Goal: Information Seeking & Learning: Find specific fact

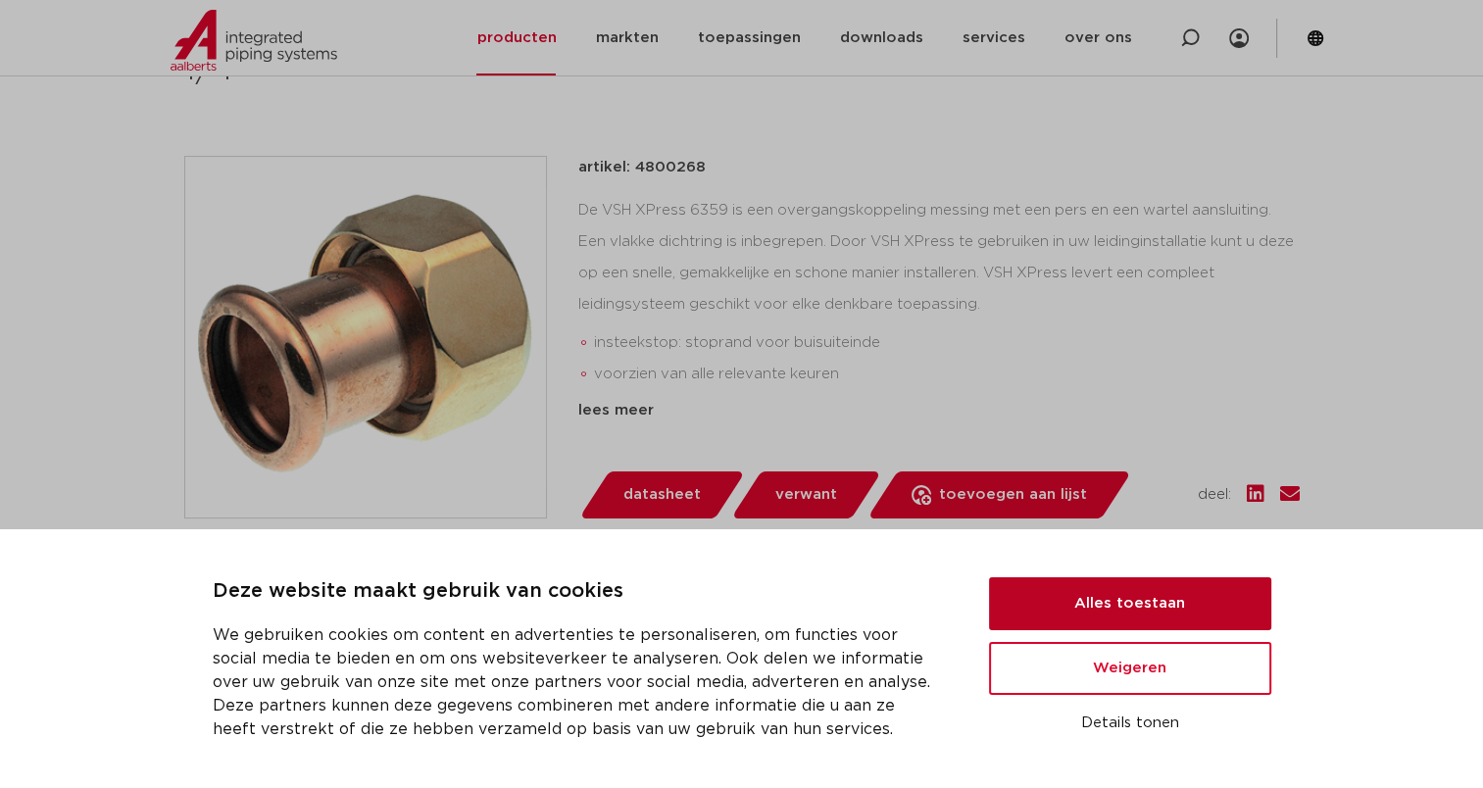
scroll to position [392, 0]
click at [1082, 606] on button "Alles toestaan" at bounding box center [1130, 603] width 282 height 53
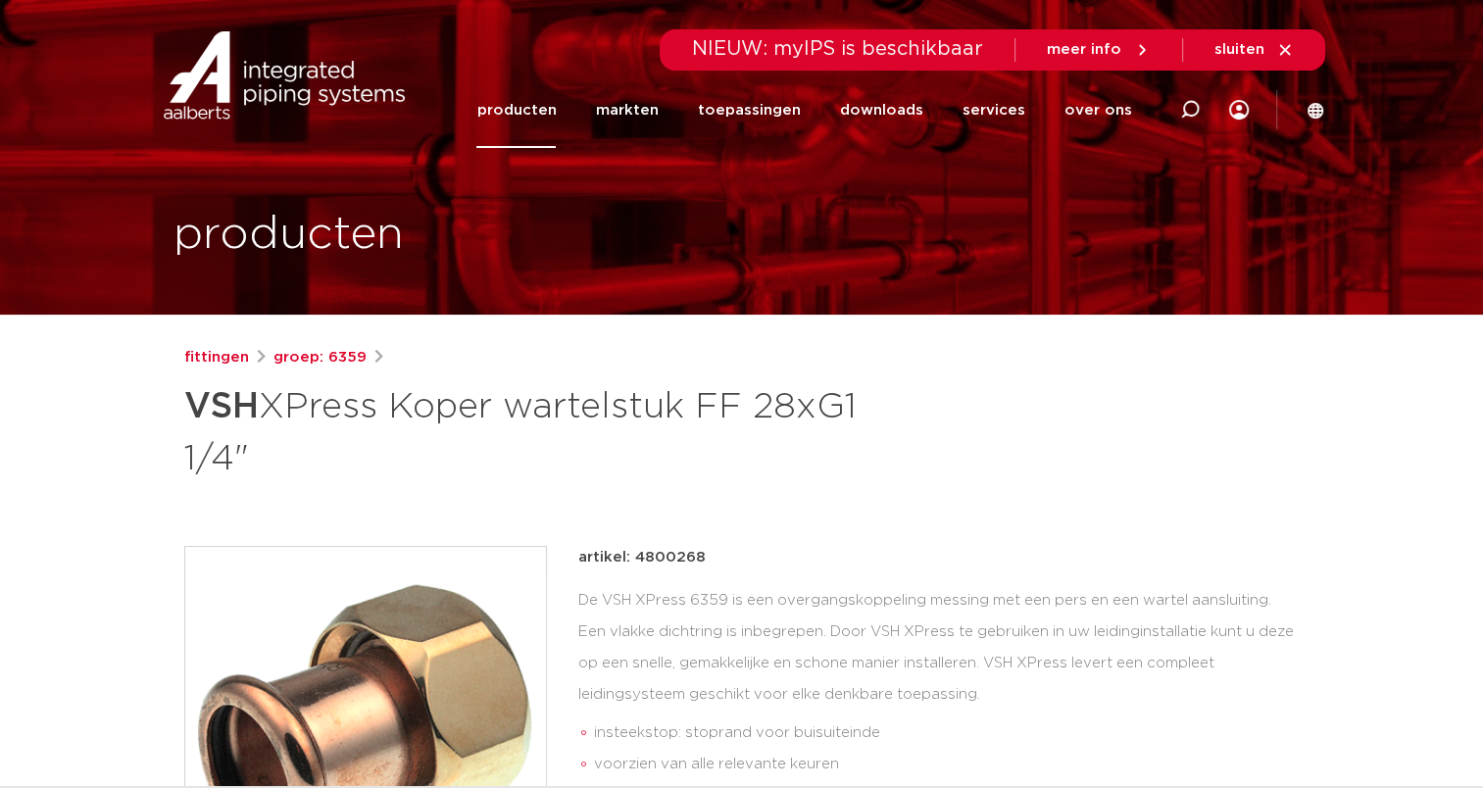
scroll to position [0, 0]
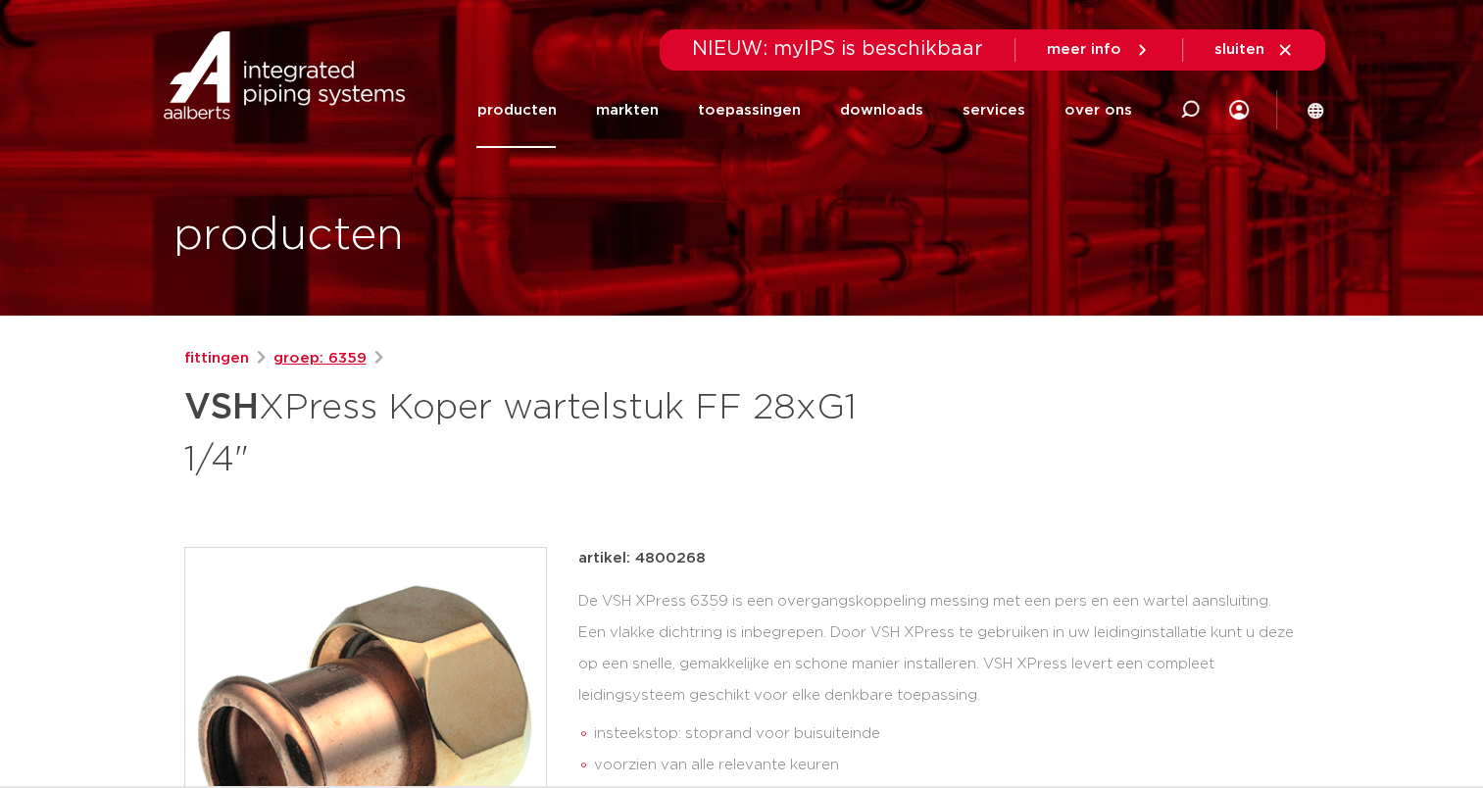
click at [339, 359] on link "groep: 6359" at bounding box center [320, 359] width 93 height 24
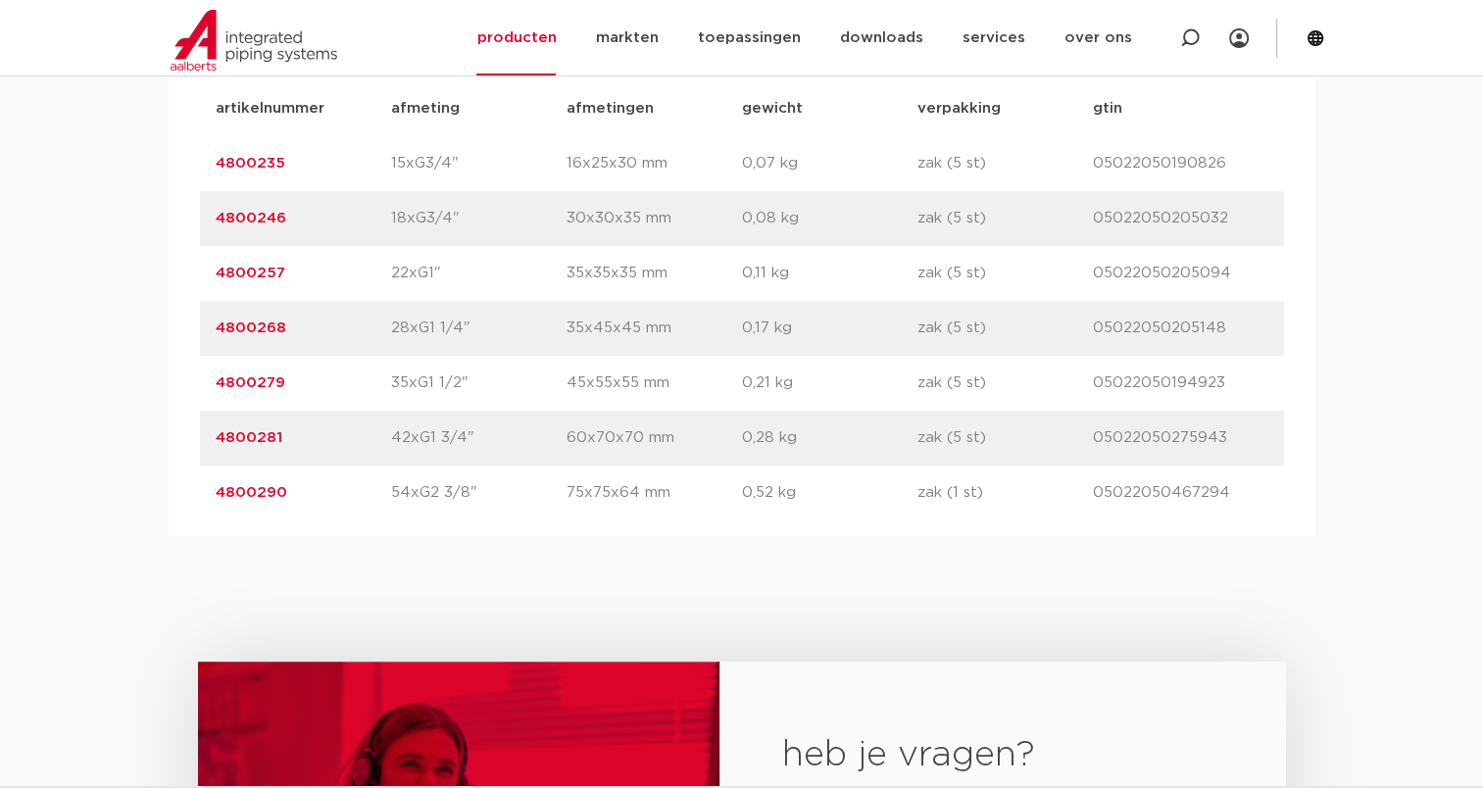
scroll to position [1274, 0]
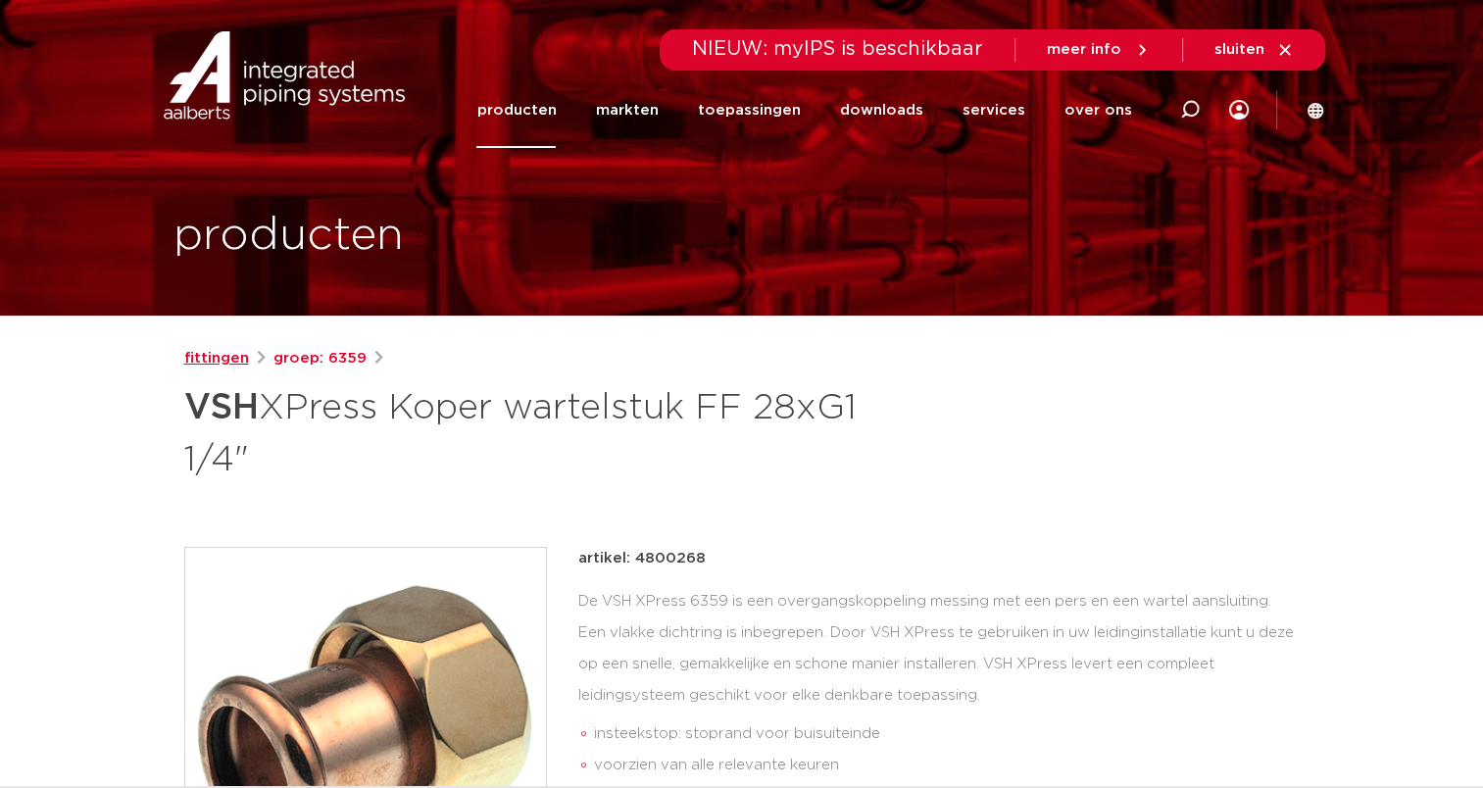
click at [200, 361] on link "fittingen" at bounding box center [216, 359] width 65 height 24
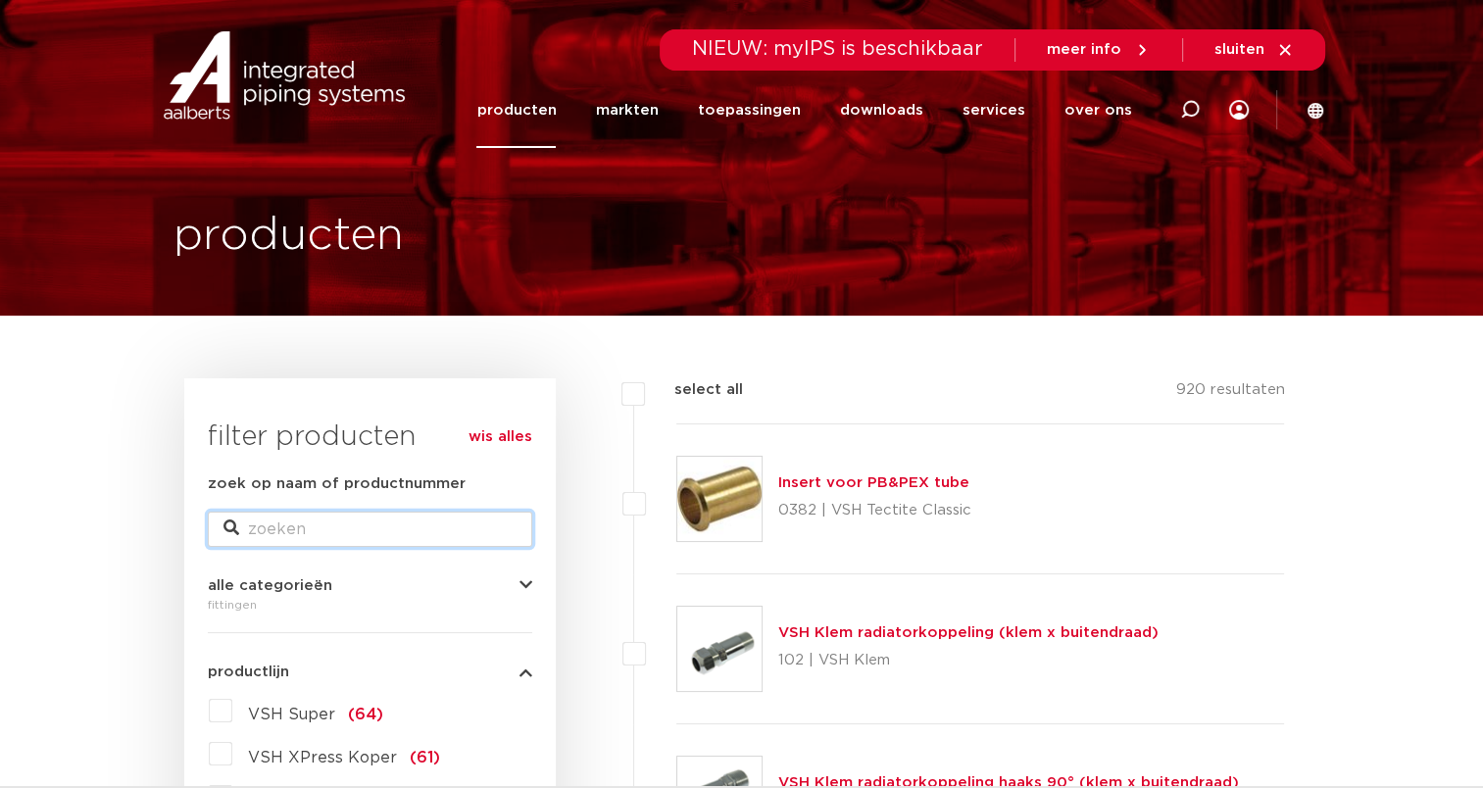
click at [331, 528] on input "zoek op naam of productnummer" at bounding box center [370, 529] width 324 height 35
type input "Wartelstuk"
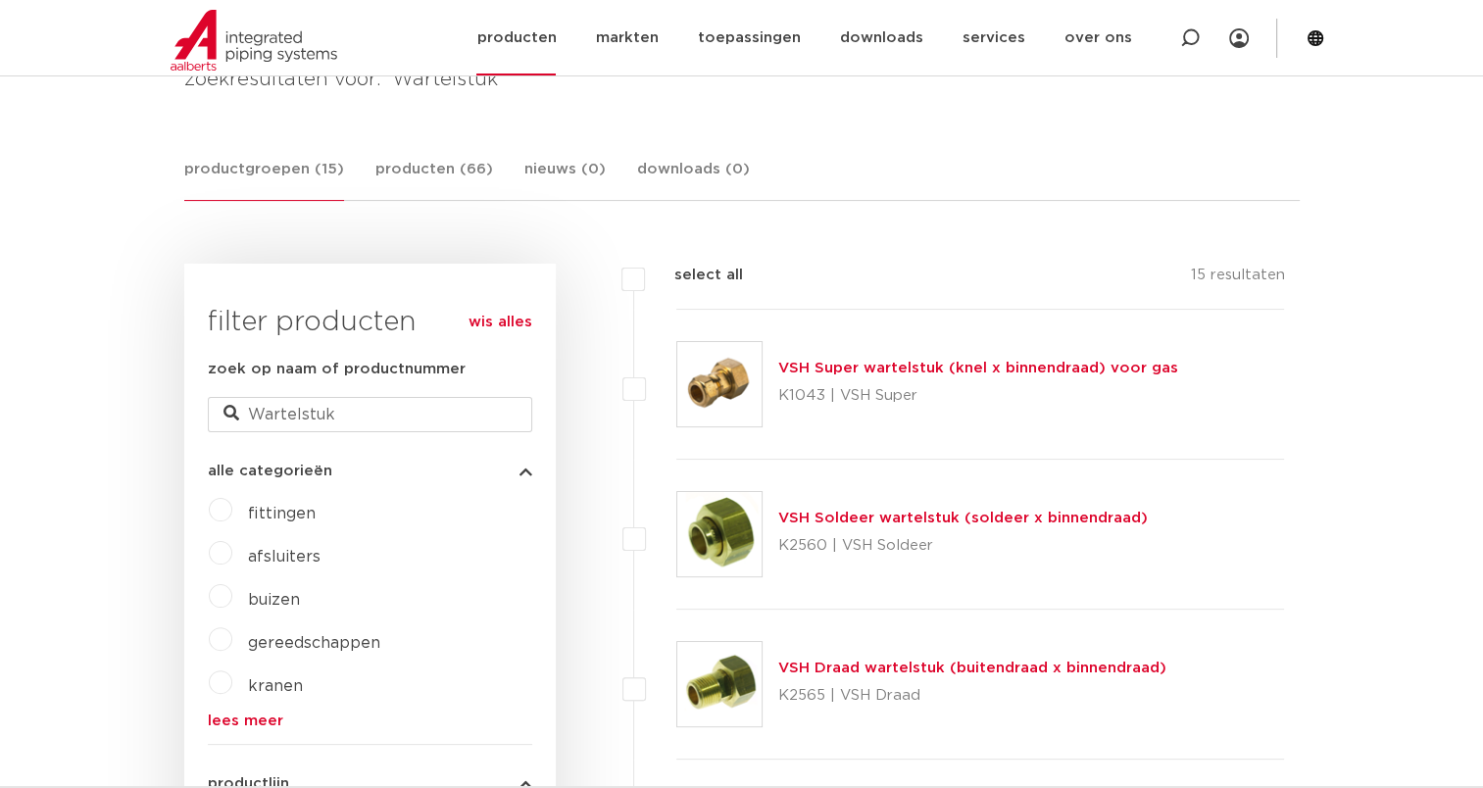
scroll to position [314, 0]
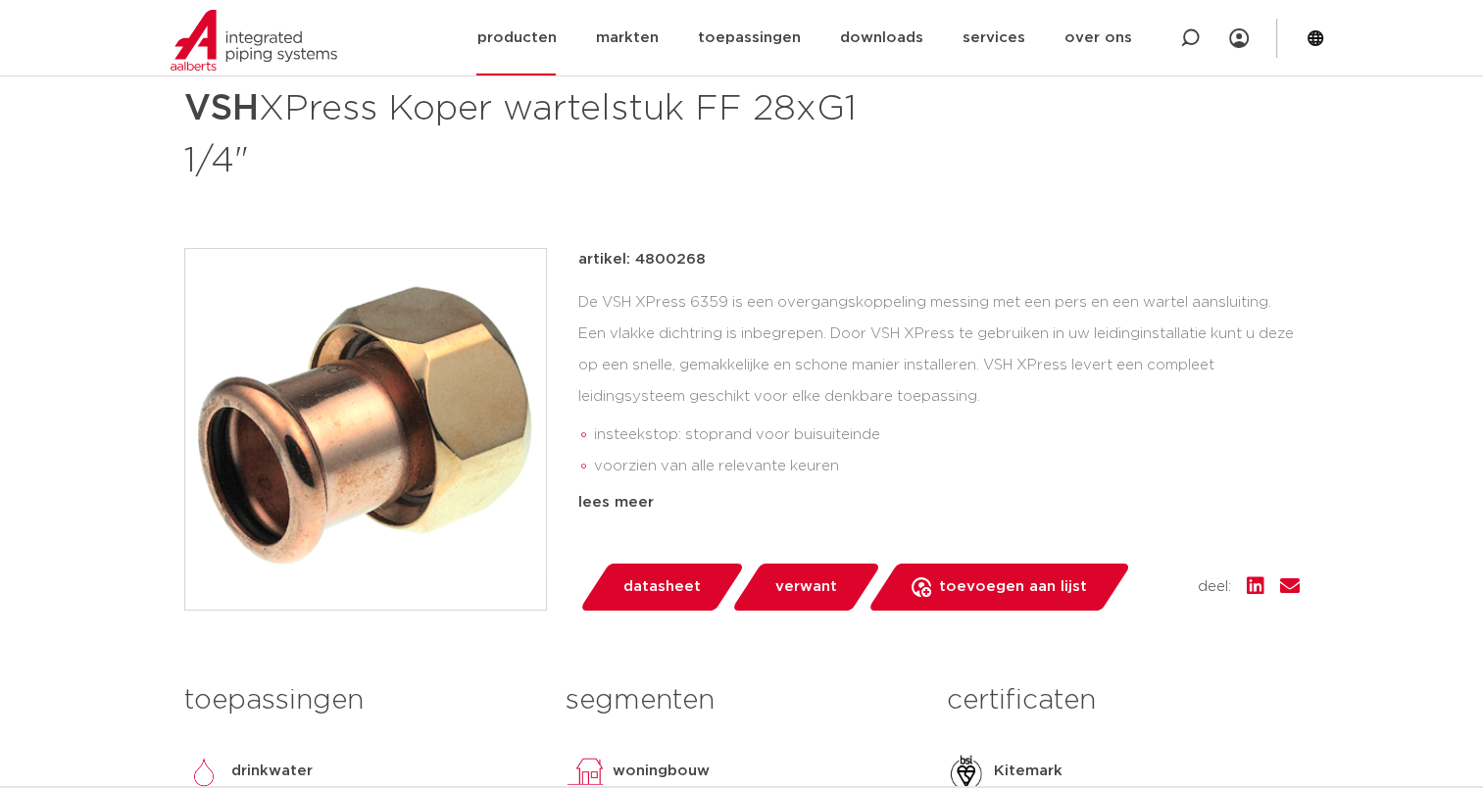
scroll to position [298, 0]
